Goal: Information Seeking & Learning: Find specific fact

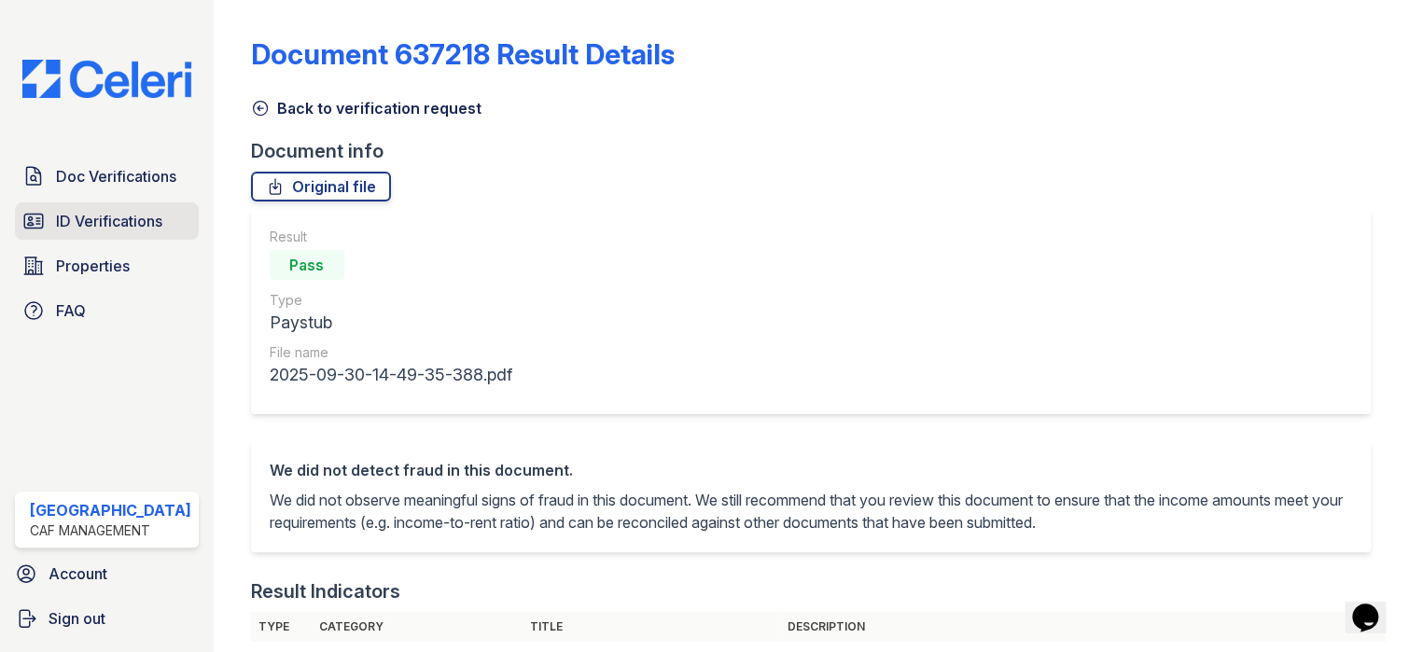
scroll to position [187, 0]
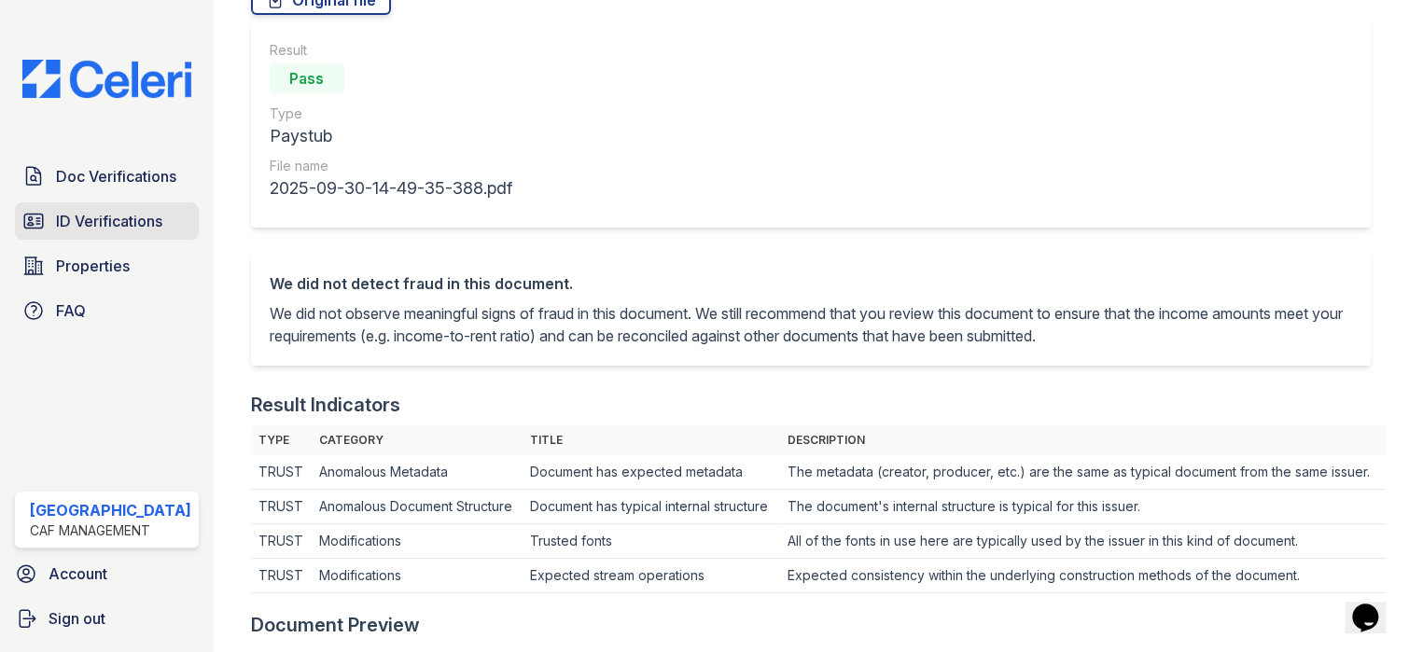
click at [78, 214] on span "ID Verifications" at bounding box center [109, 221] width 106 height 22
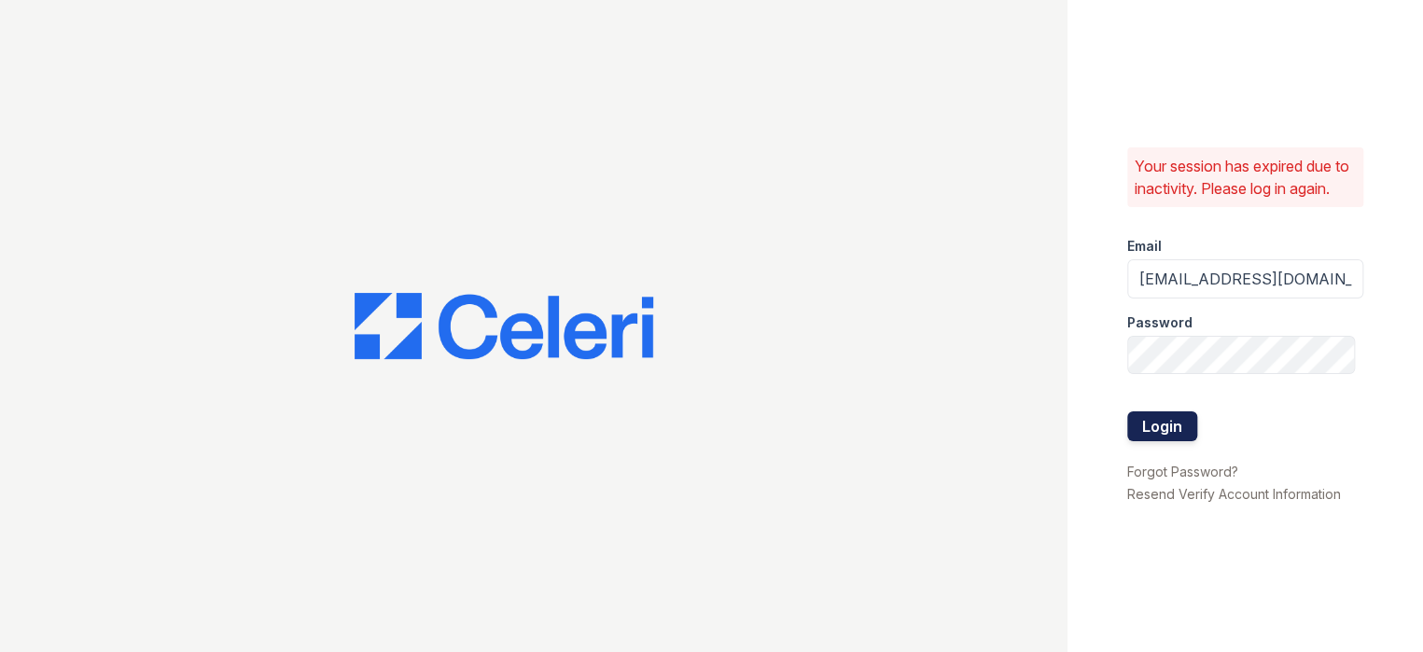
click at [1159, 435] on button "Login" at bounding box center [1163, 427] width 70 height 30
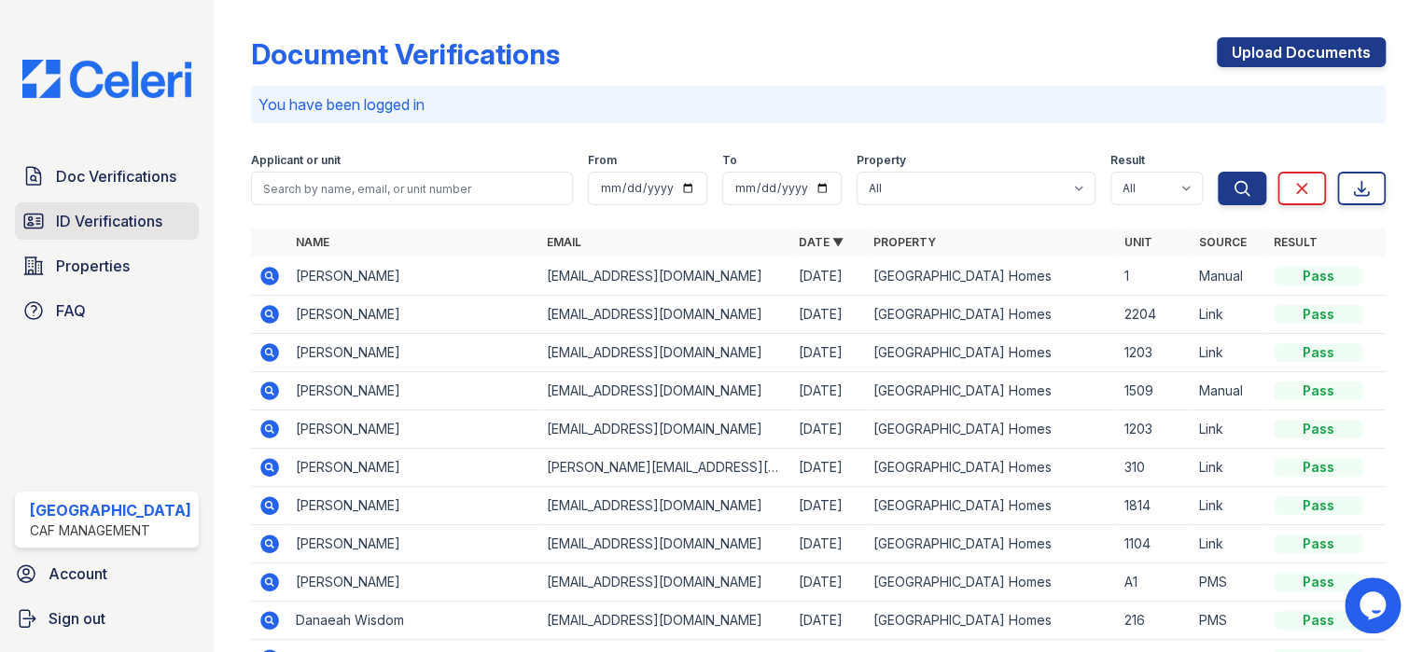
click at [128, 217] on span "ID Verifications" at bounding box center [109, 221] width 106 height 22
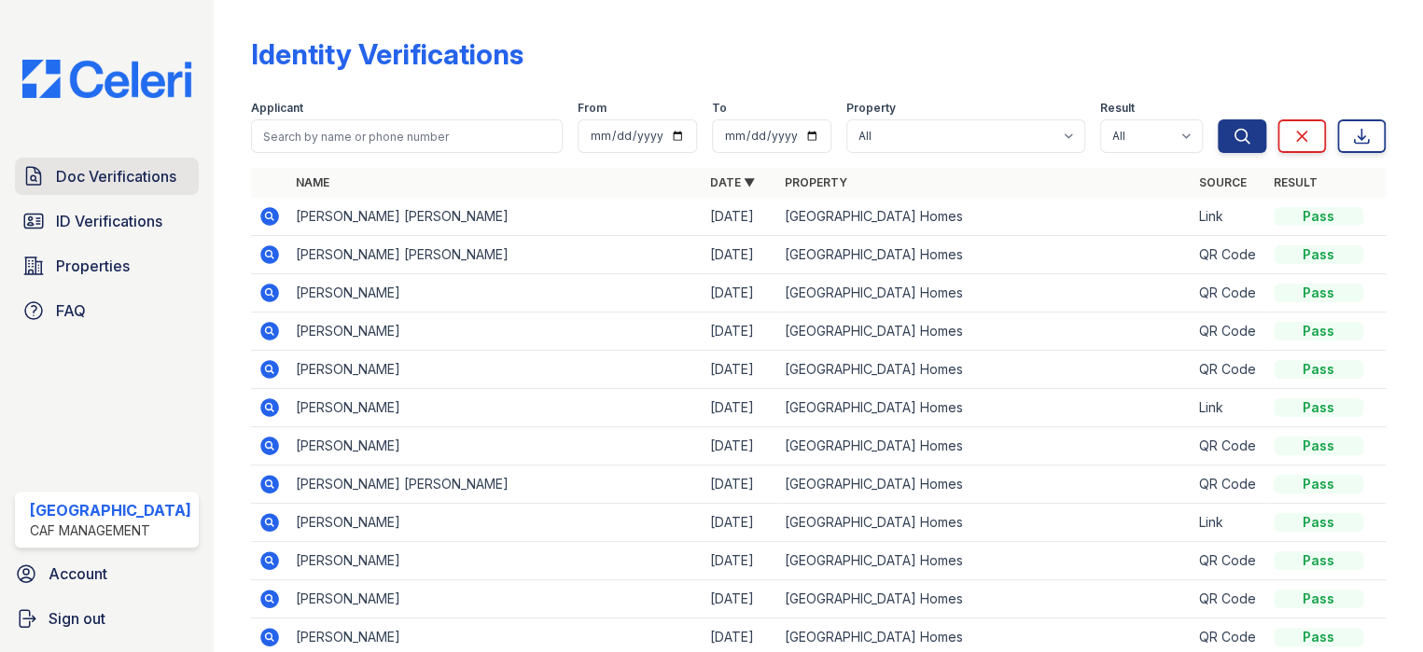
click at [139, 158] on link "Doc Verifications" at bounding box center [107, 176] width 184 height 37
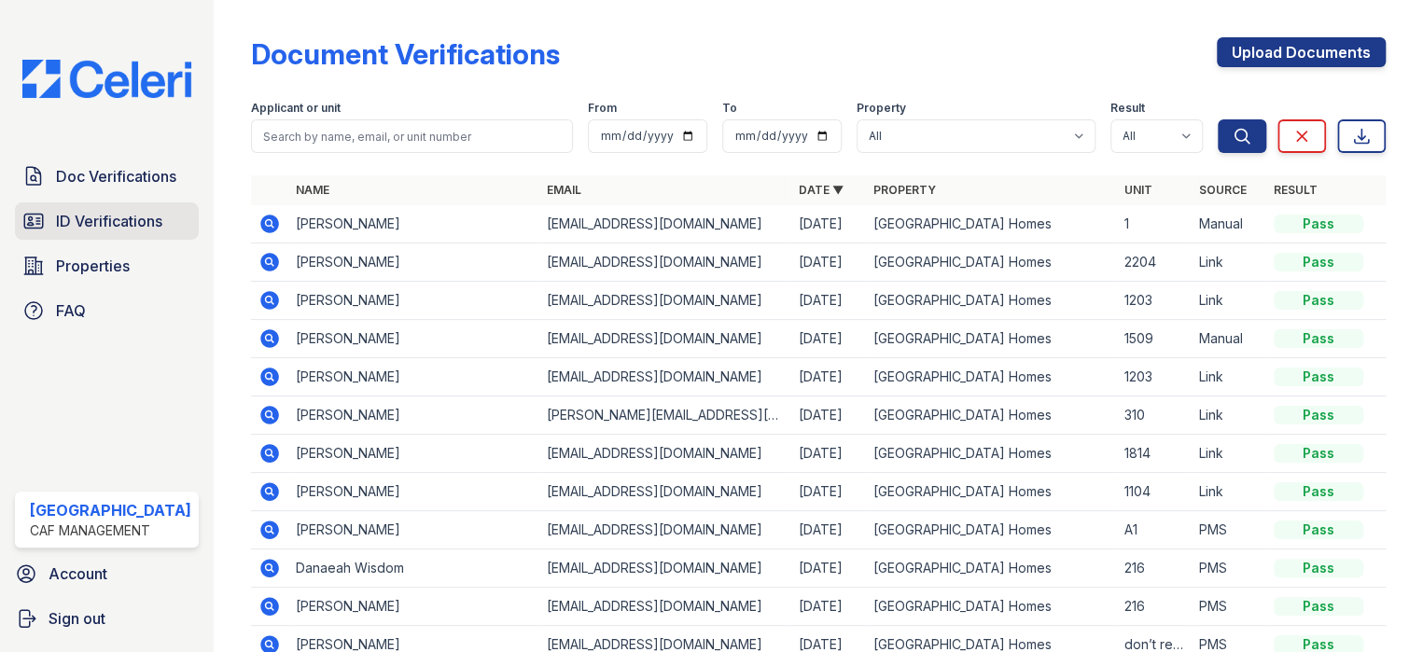
click at [126, 225] on span "ID Verifications" at bounding box center [109, 221] width 106 height 22
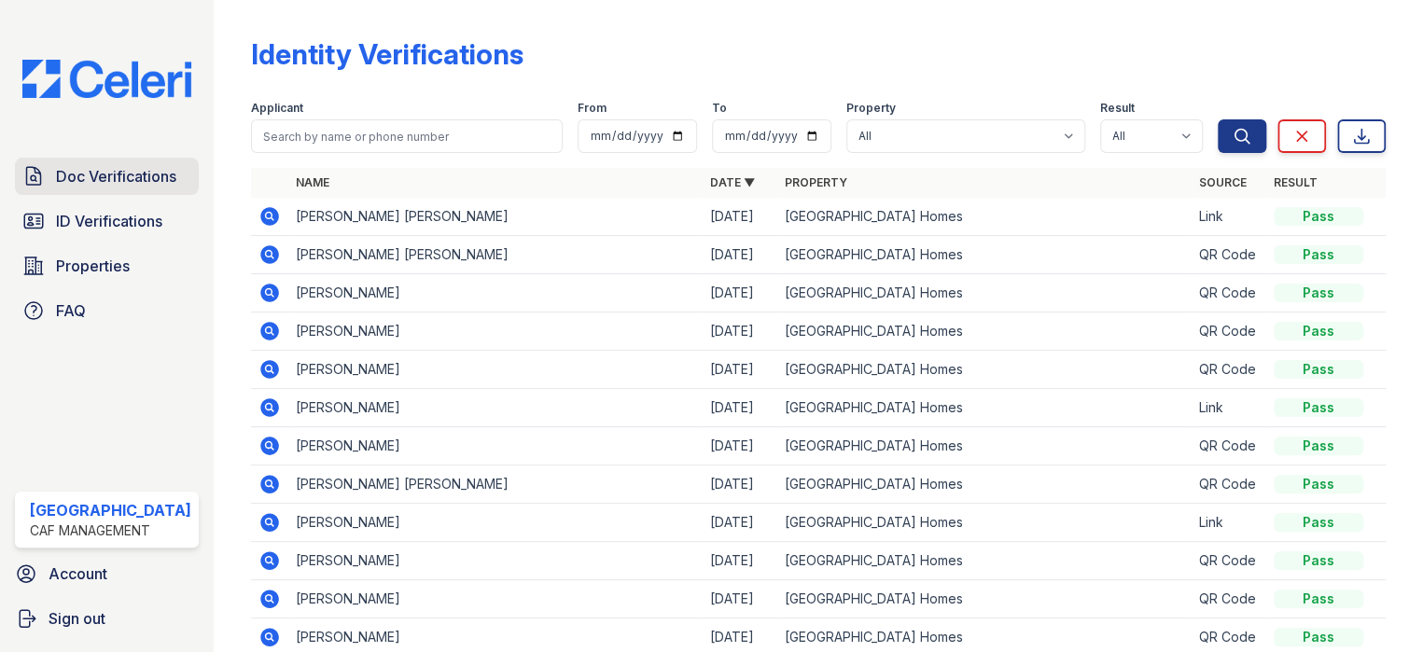
click at [133, 182] on span "Doc Verifications" at bounding box center [116, 176] width 120 height 22
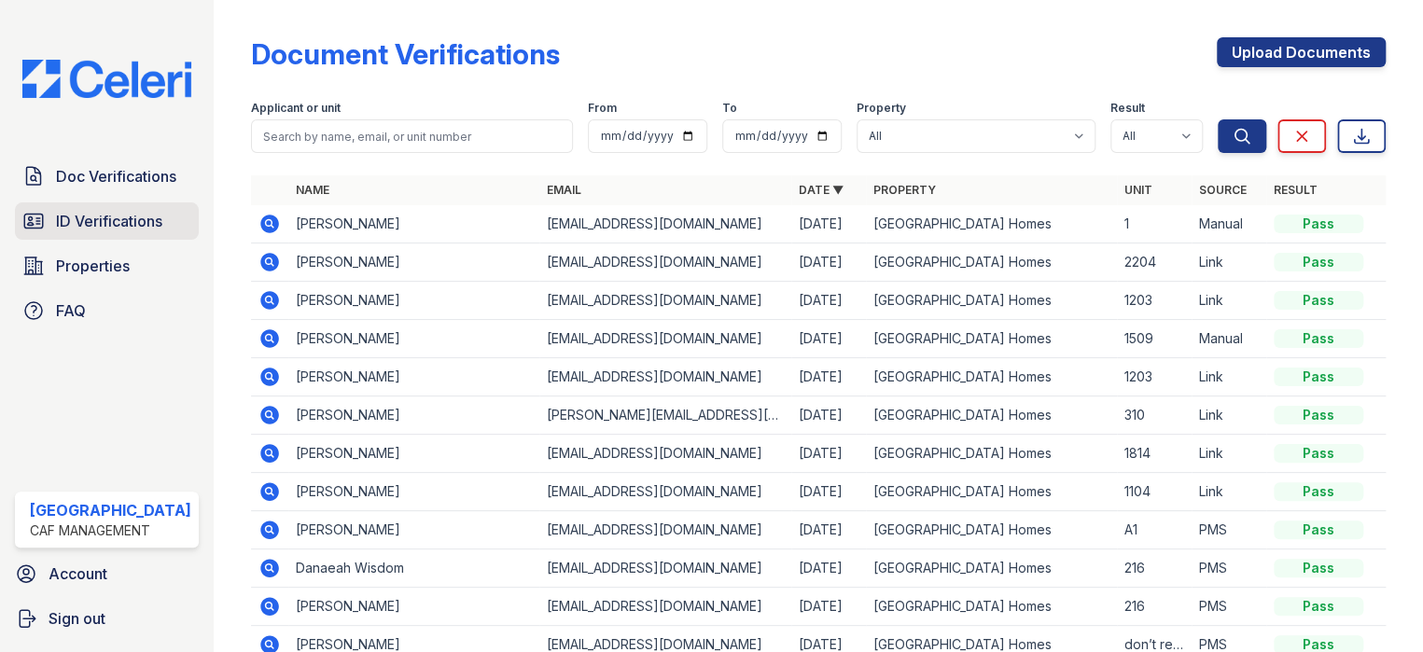
click at [123, 220] on span "ID Verifications" at bounding box center [109, 221] width 106 height 22
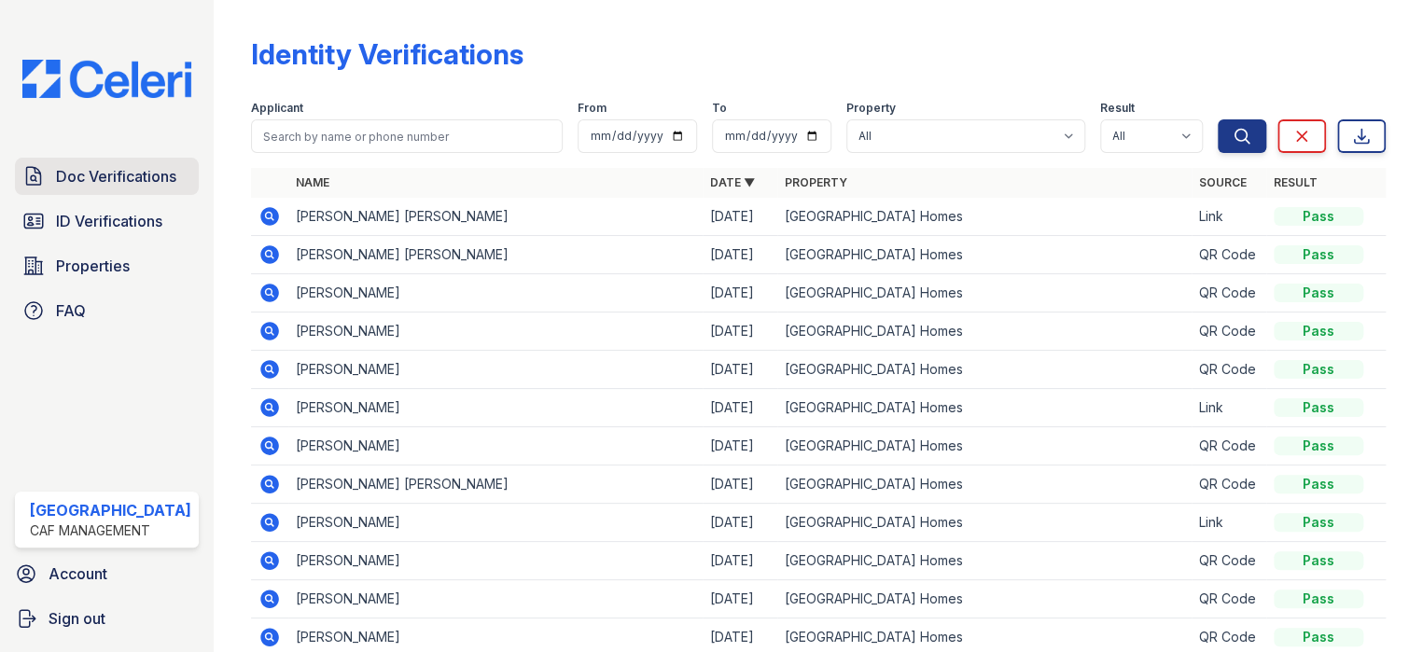
click at [131, 170] on span "Doc Verifications" at bounding box center [116, 176] width 120 height 22
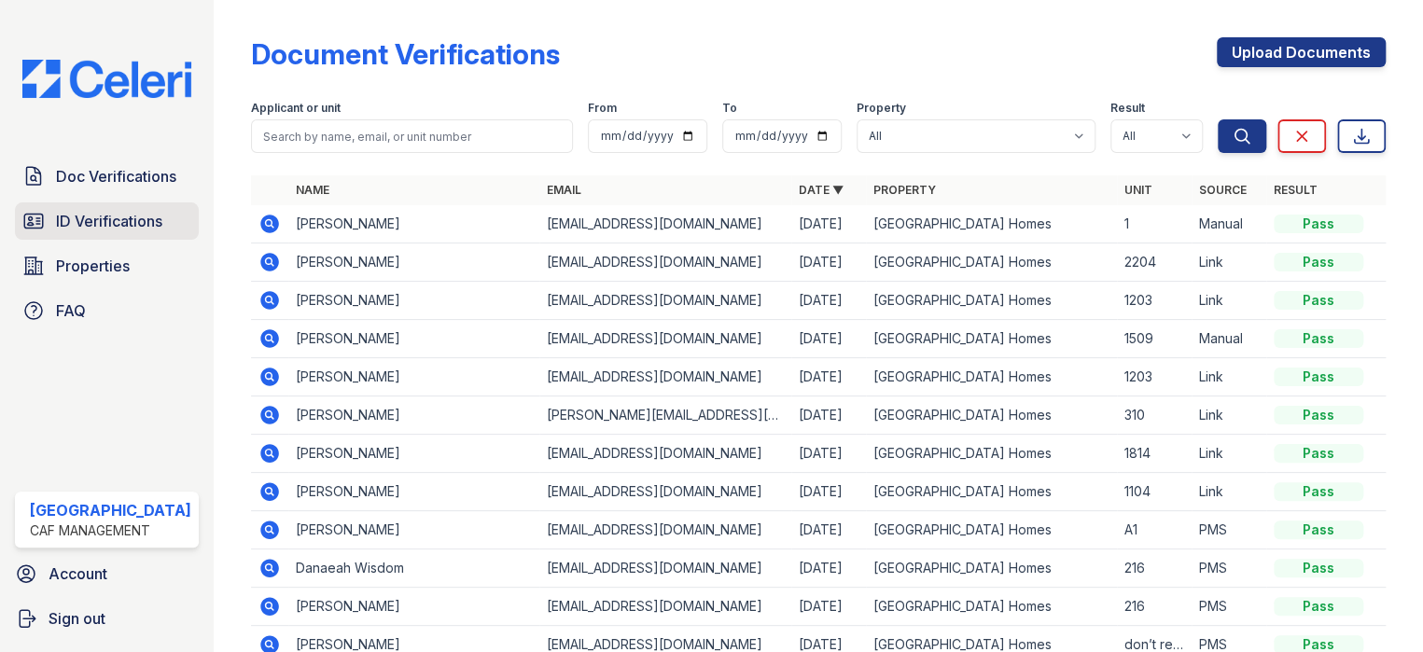
click at [119, 220] on span "ID Verifications" at bounding box center [109, 221] width 106 height 22
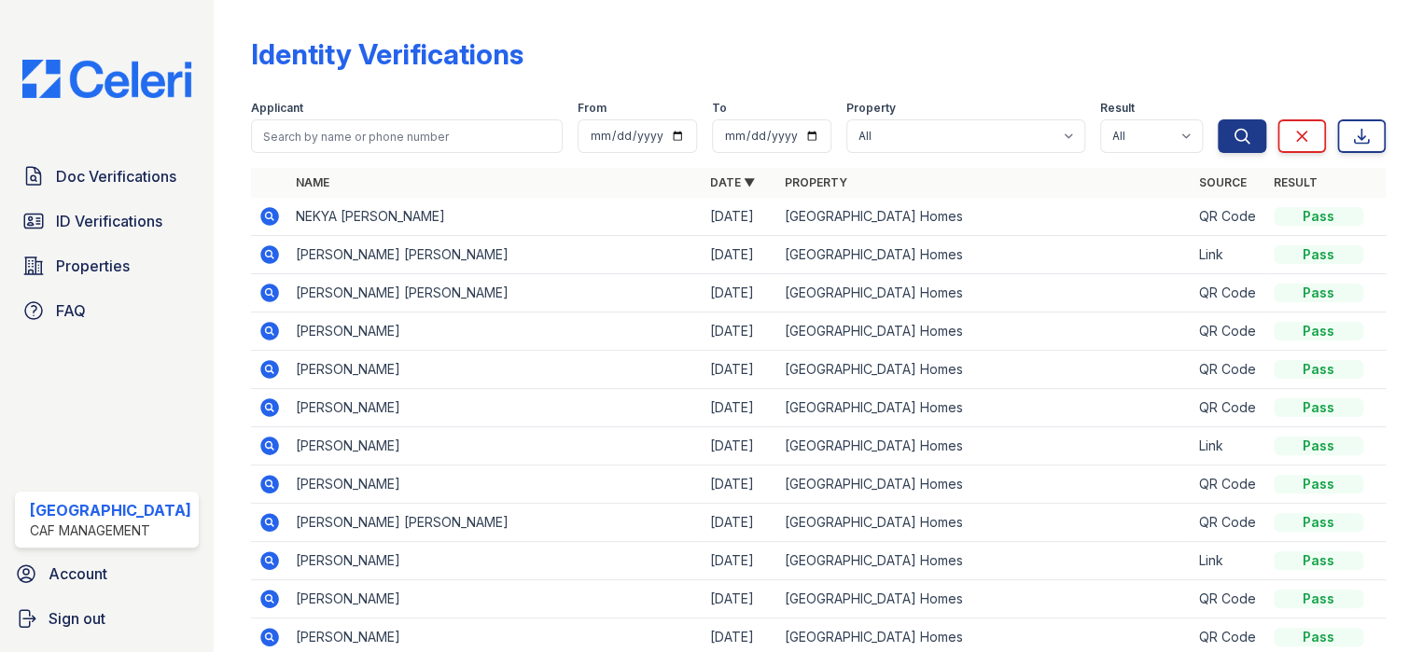
click at [260, 218] on icon at bounding box center [269, 216] width 19 height 19
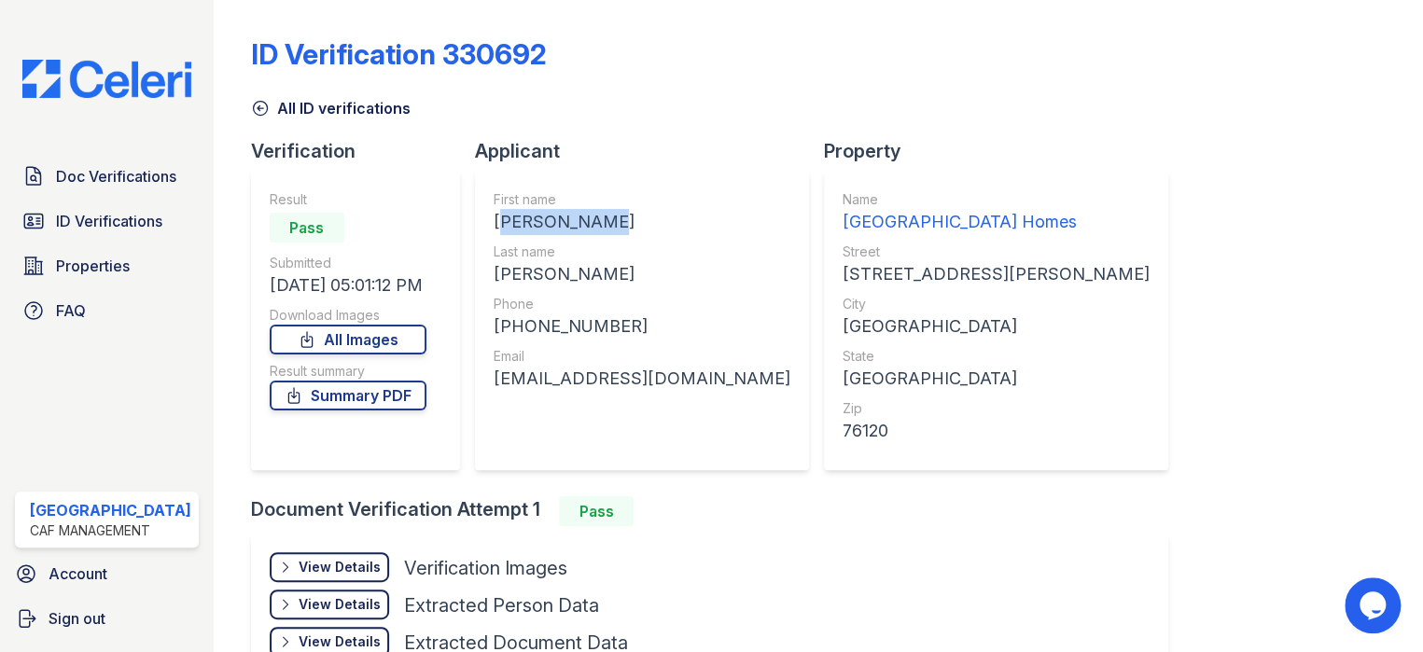
click at [607, 219] on div "First name NEKYA LASHE Last name [PERSON_NAME] Phone [PHONE_NUMBER] Email [EMAI…" at bounding box center [642, 321] width 334 height 299
drag, startPoint x: 477, startPoint y: 273, endPoint x: 560, endPoint y: 273, distance: 83.1
click at [560, 273] on div "First name NEKYA LASHE Last name [PERSON_NAME] Phone [PHONE_NUMBER] Email [EMAI…" at bounding box center [642, 321] width 334 height 299
copy div "[PERSON_NAME]"
drag, startPoint x: 474, startPoint y: 322, endPoint x: 640, endPoint y: 335, distance: 166.7
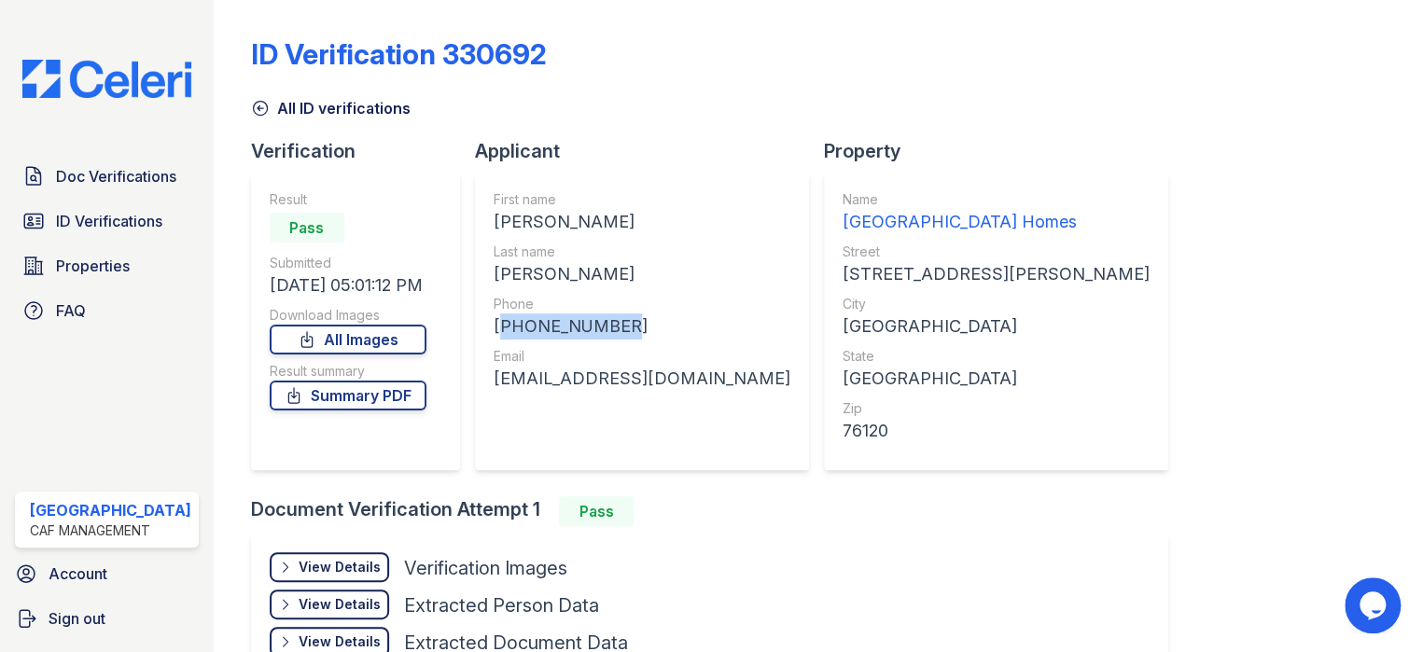
click at [640, 335] on div "First name NEKYA LASHE Last name [PERSON_NAME] Phone [PHONE_NUMBER] Email [EMAI…" at bounding box center [642, 321] width 334 height 299
copy div "[PHONE_NUMBER]"
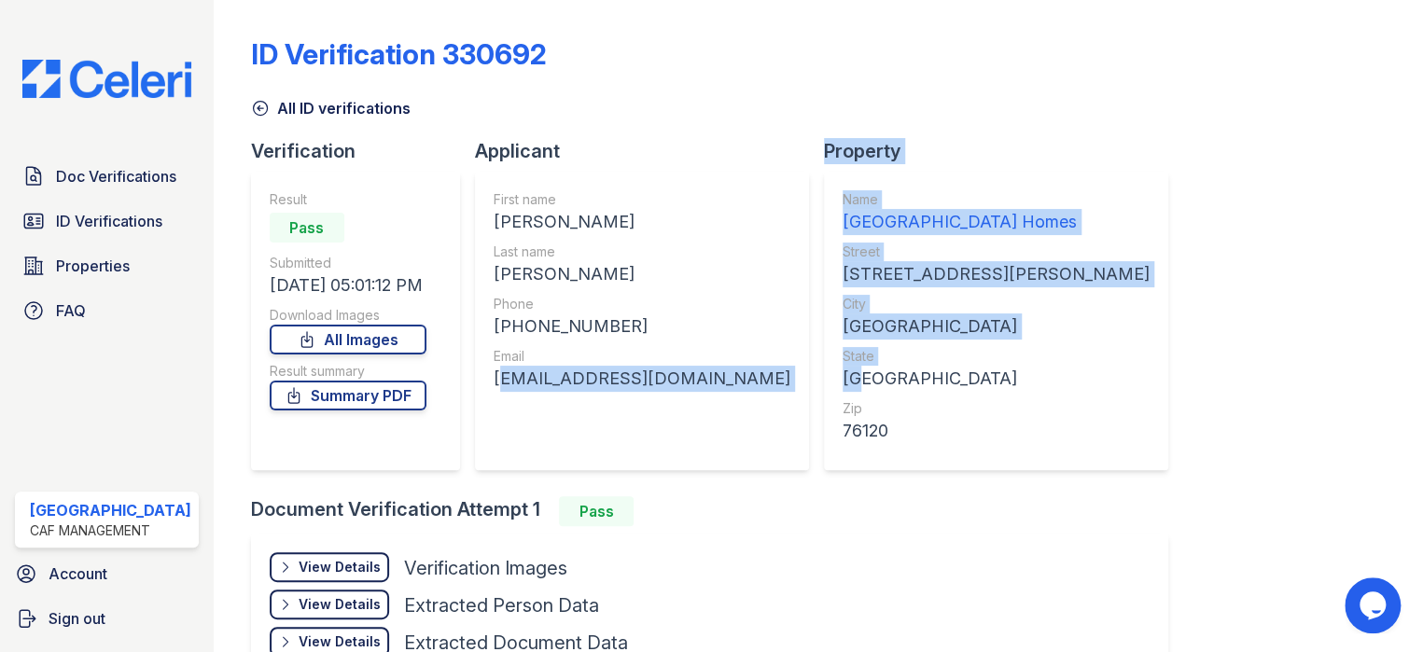
drag, startPoint x: 476, startPoint y: 372, endPoint x: 754, endPoint y: 376, distance: 278.2
click at [754, 376] on div "Verification Result Pass Submitted [DATE] 05:01:12 PM Download Images All Image…" at bounding box center [717, 317] width 933 height 358
click at [628, 414] on div "First name NEKYA LASHE Last name [PERSON_NAME] Phone [PHONE_NUMBER] Email [EMAI…" at bounding box center [642, 320] width 297 height 261
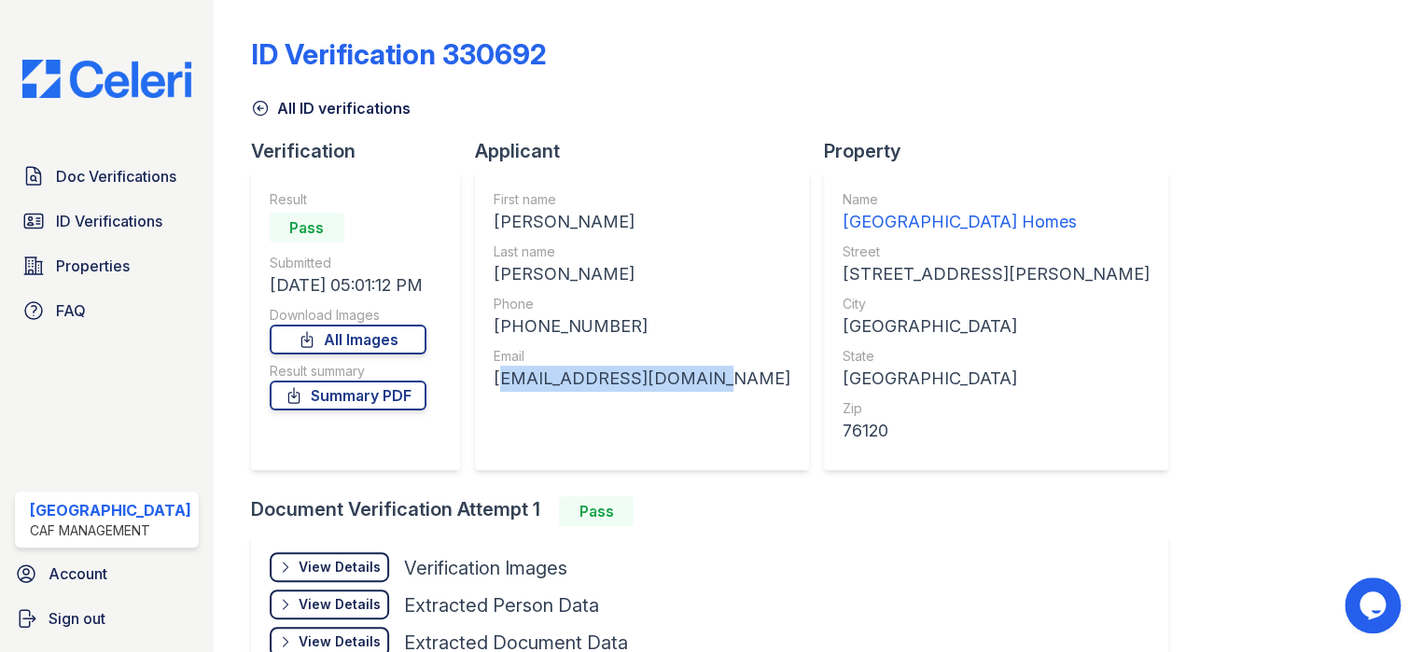
drag, startPoint x: 533, startPoint y: 378, endPoint x: 681, endPoint y: 386, distance: 148.6
click at [681, 386] on div "First name NEKYA LASHE Last name [PERSON_NAME] Phone [PHONE_NUMBER] Email [EMAI…" at bounding box center [642, 321] width 334 height 299
